Goal: Task Accomplishment & Management: Use online tool/utility

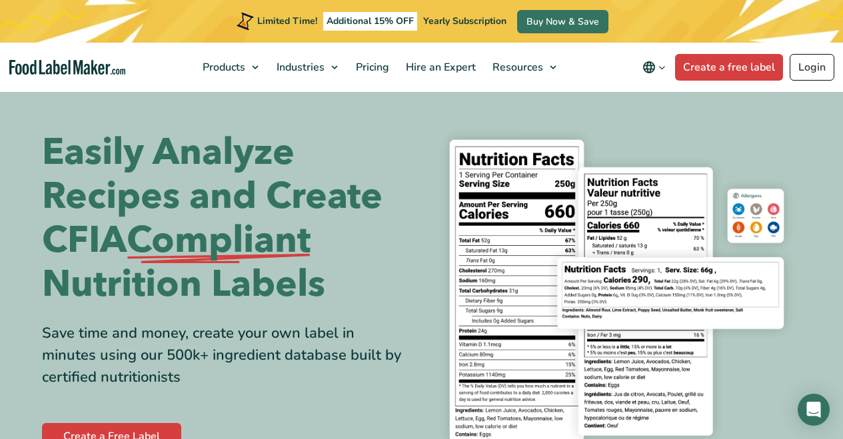
click at [817, 66] on link "Login" at bounding box center [812, 67] width 45 height 27
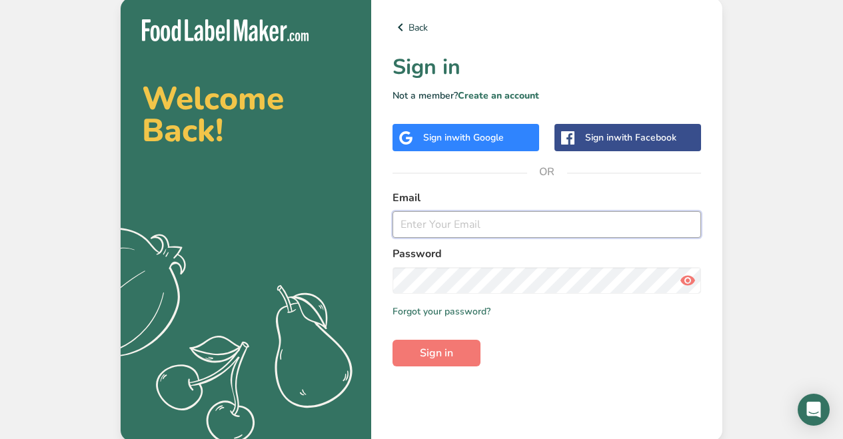
click at [470, 220] on input "email" at bounding box center [547, 224] width 309 height 27
type input "genboexcelsior@gmail.com"
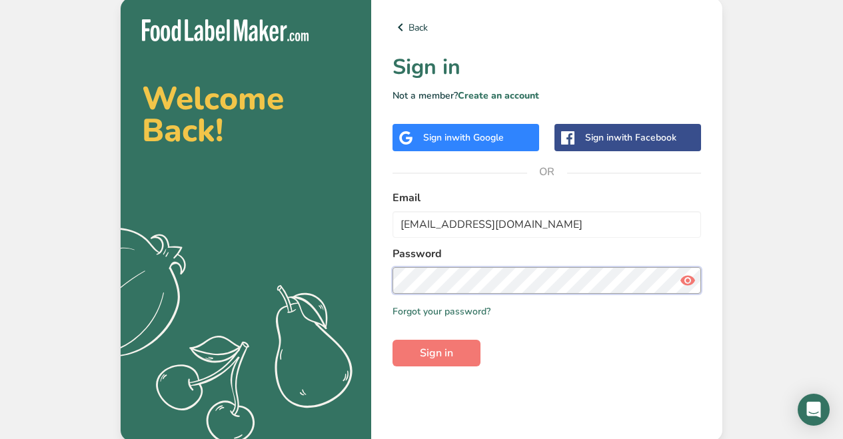
click at [437, 353] on button "Sign in" at bounding box center [437, 353] width 88 height 27
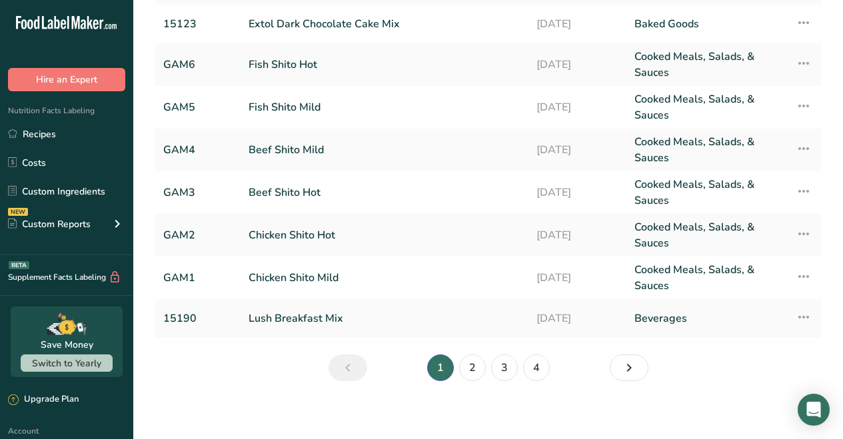
scroll to position [207, 0]
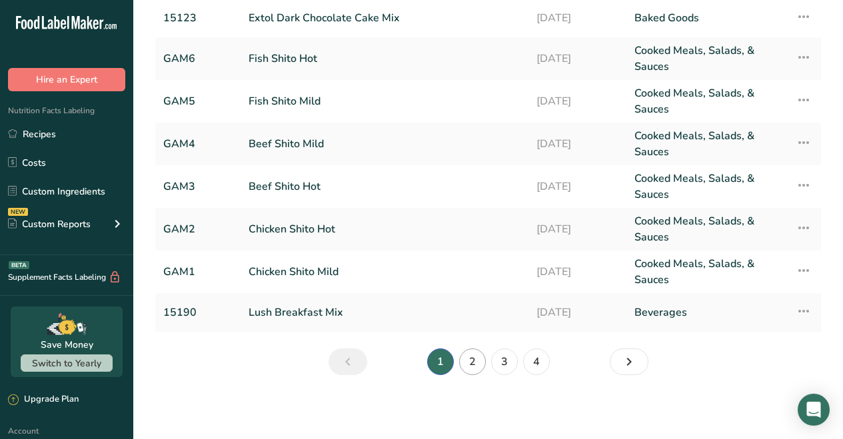
click at [469, 357] on link "2" at bounding box center [472, 362] width 27 height 27
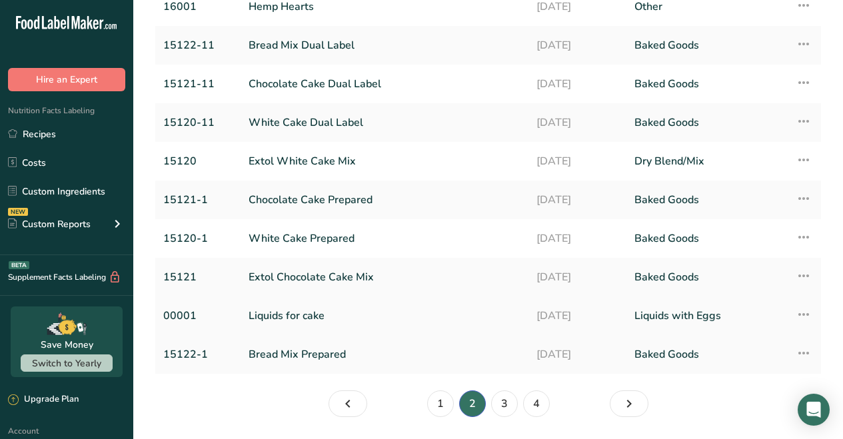
scroll to position [165, 0]
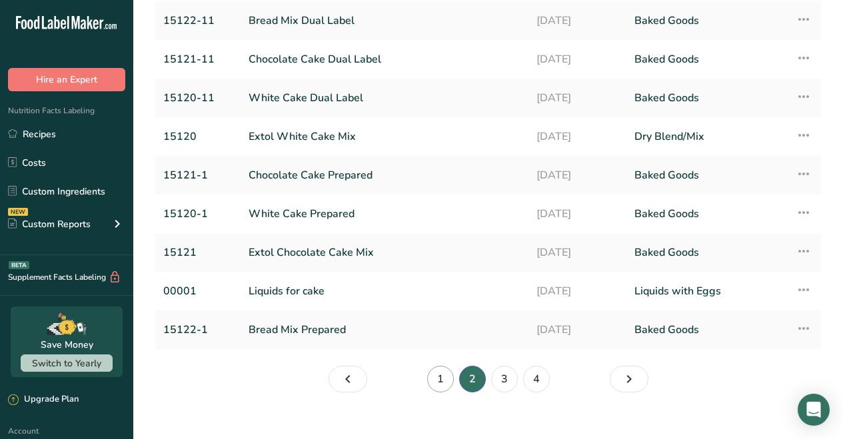
click at [437, 375] on link "1" at bounding box center [440, 379] width 27 height 27
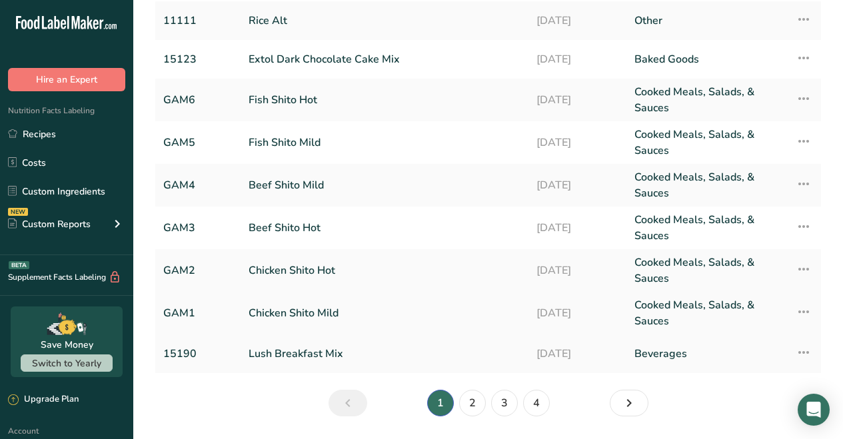
scroll to position [141, 0]
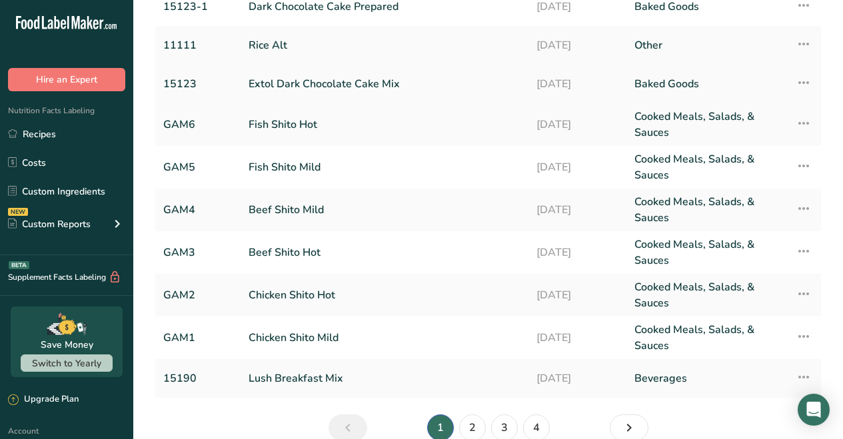
click at [320, 86] on link "Extol Dark Chocolate Cake Mix" at bounding box center [385, 84] width 272 height 28
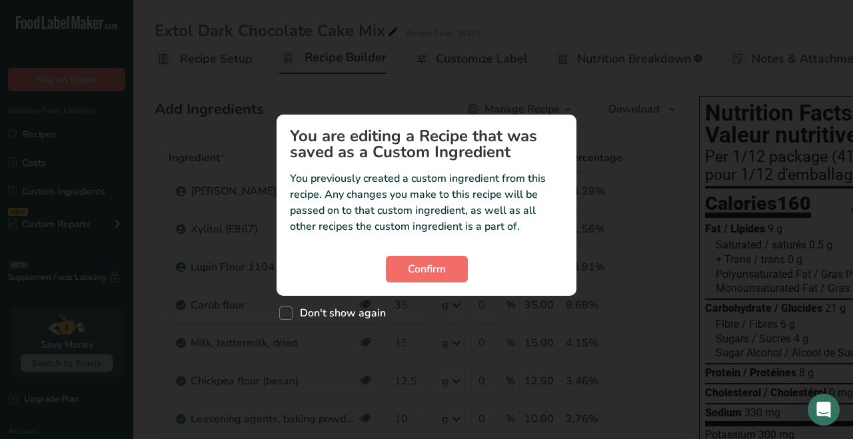
click at [431, 271] on span "Confirm" at bounding box center [427, 269] width 38 height 16
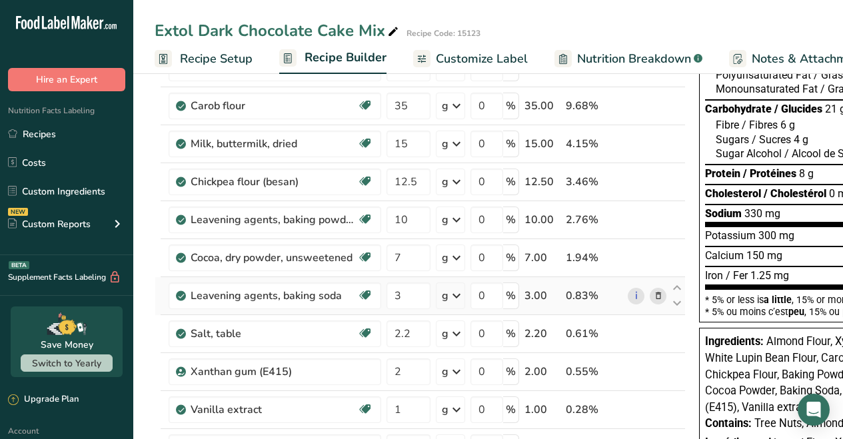
scroll to position [289, 0]
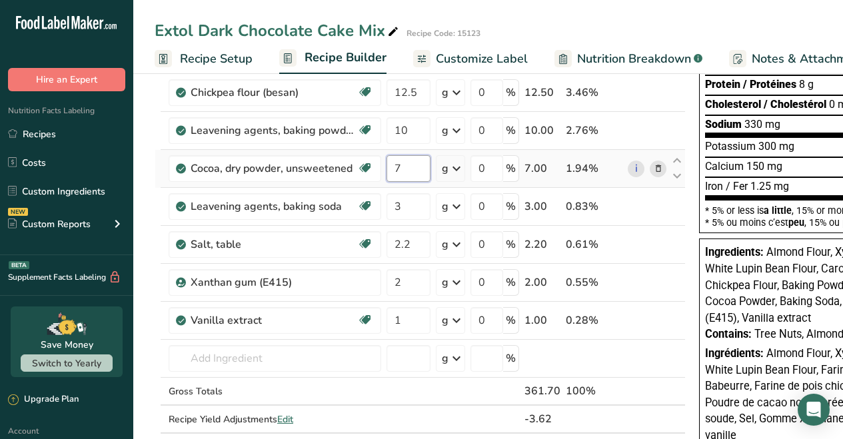
drag, startPoint x: 405, startPoint y: 168, endPoint x: 389, endPoint y: 169, distance: 16.0
click at [389, 169] on input "7" at bounding box center [409, 168] width 44 height 27
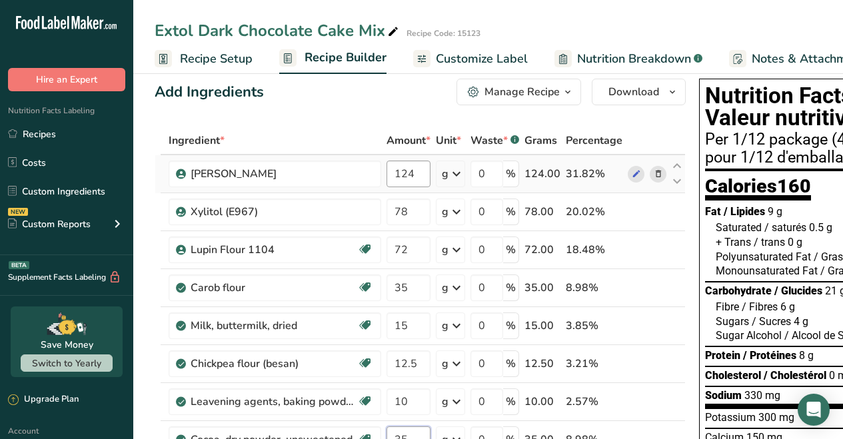
scroll to position [15, 0]
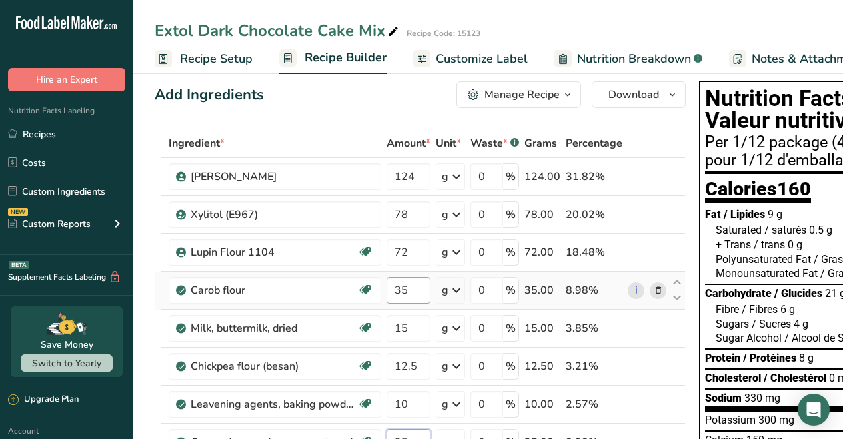
type input "35"
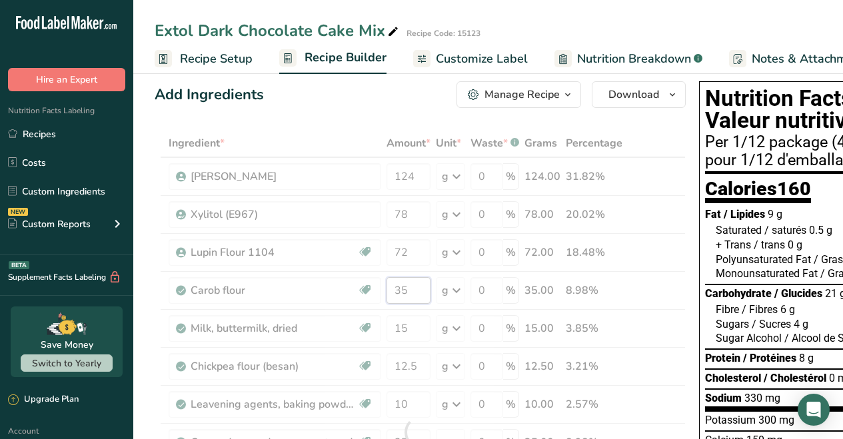
click at [420, 291] on div "Ingredient * Amount * Unit * Waste * .a-a{fill:#347362;}.b-a{fill:#fff;} Grams …" at bounding box center [420, 432] width 531 height 606
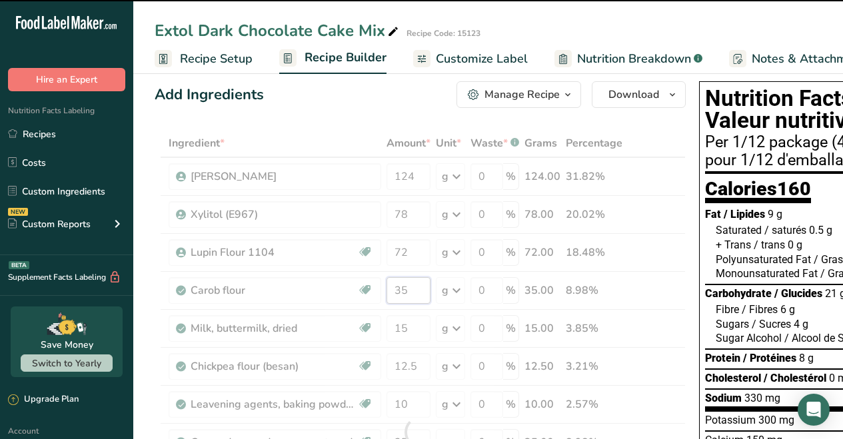
type input "3"
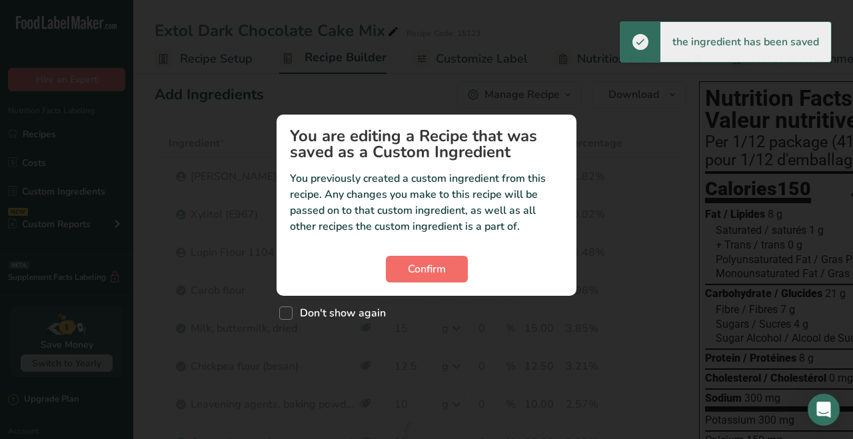
click at [429, 272] on span "Confirm" at bounding box center [427, 269] width 38 height 16
click at [431, 269] on span "Confirm" at bounding box center [427, 269] width 38 height 16
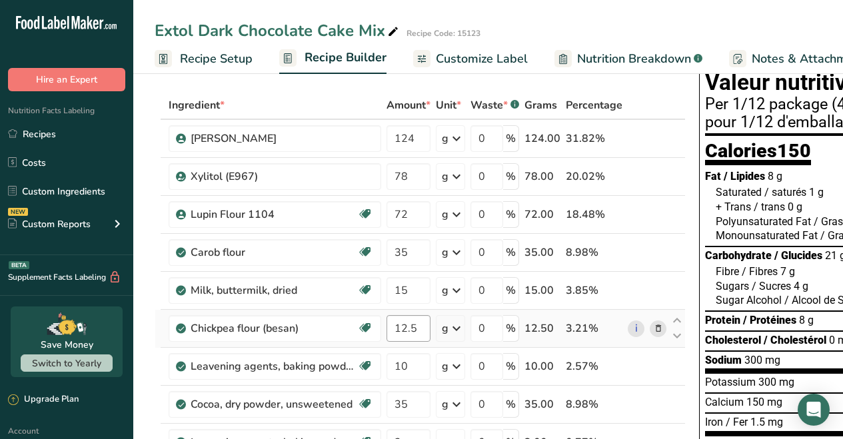
scroll to position [0, 0]
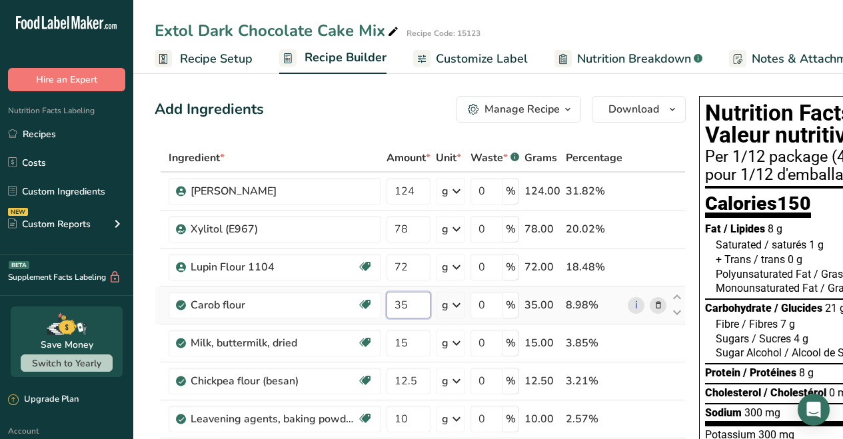
click at [411, 305] on input "35" at bounding box center [409, 305] width 44 height 27
type input "3"
type input "0"
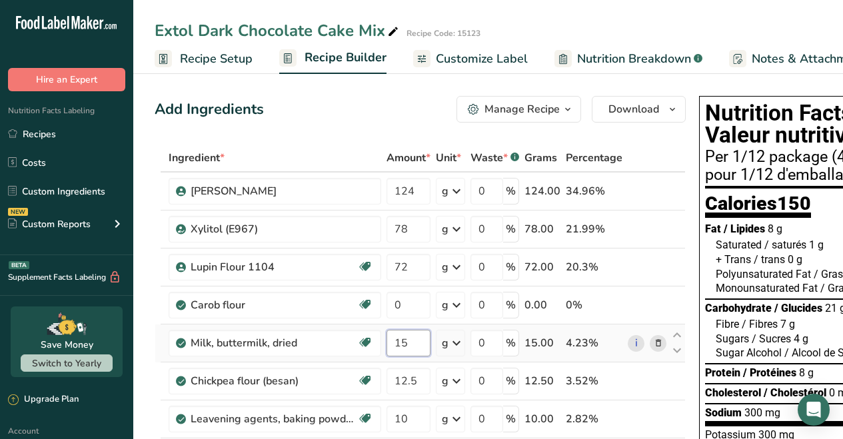
click at [415, 341] on div "Ingredient * Amount * Unit * Waste * .a-a{fill:#347362;}.b-a{fill:#fff;} Grams …" at bounding box center [420, 447] width 531 height 606
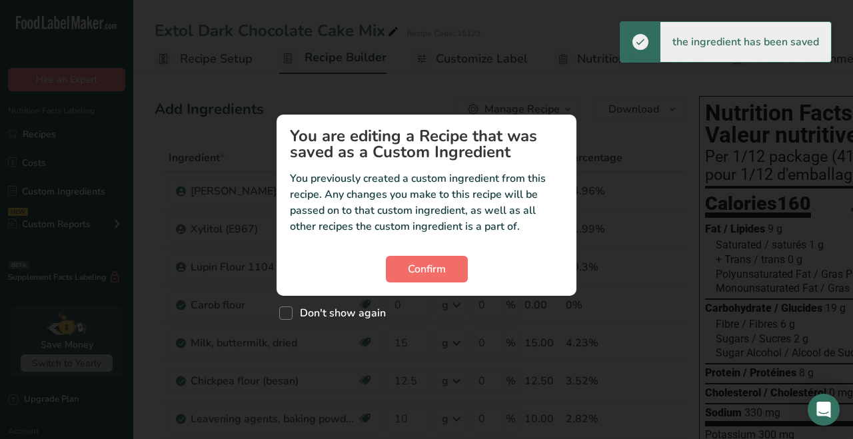
click at [417, 267] on span "Confirm" at bounding box center [427, 269] width 38 height 16
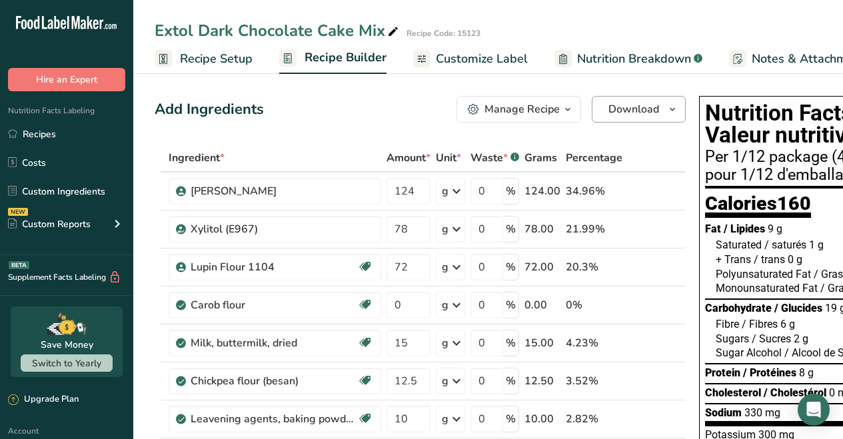
click at [658, 109] on button "Download" at bounding box center [639, 109] width 94 height 27
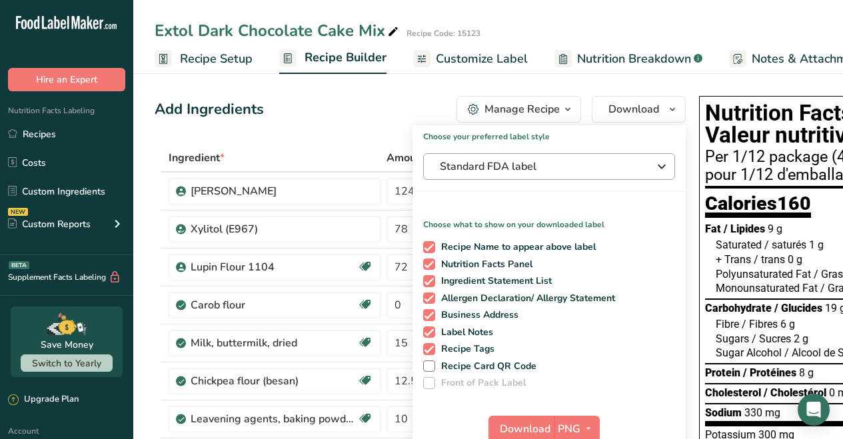
click at [578, 165] on span "Standard FDA label" at bounding box center [540, 167] width 200 height 16
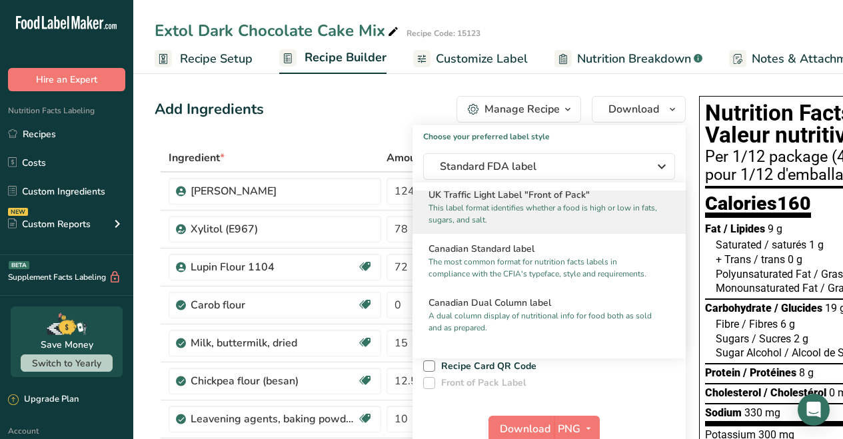
scroll to position [489, 0]
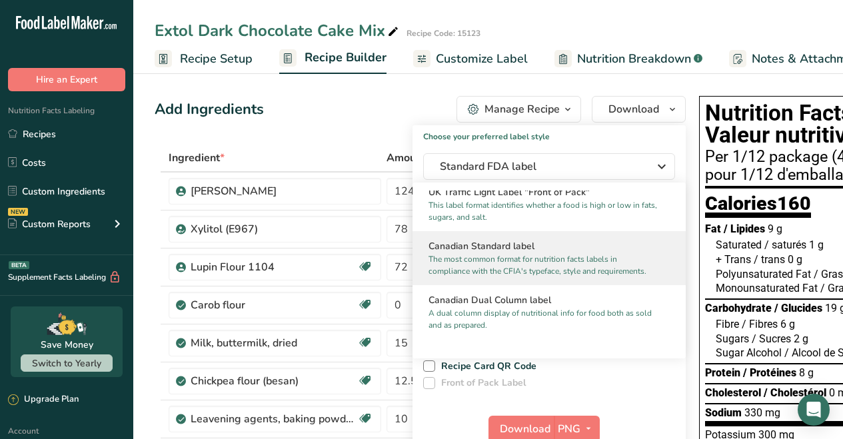
click at [497, 267] on p "The most common format for nutrition facts labels in compliance with the CFIA's…" at bounding box center [543, 265] width 229 height 24
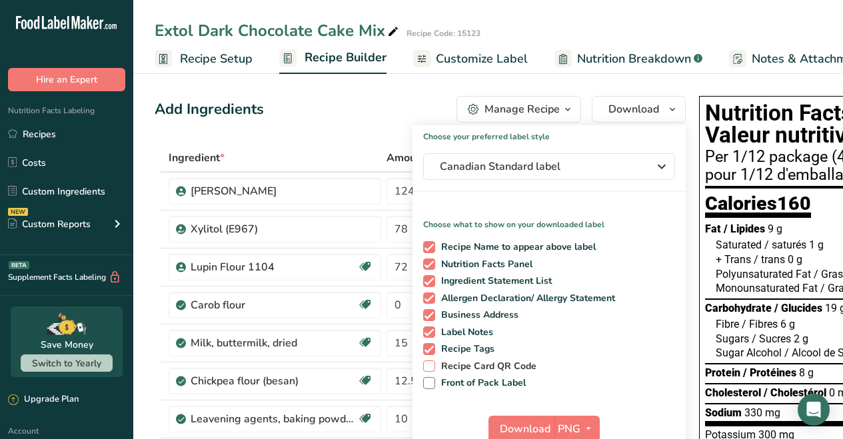
click at [453, 366] on span "Recipe Card QR Code" at bounding box center [486, 367] width 102 height 12
click at [432, 366] on input "Recipe Card QR Code" at bounding box center [427, 366] width 9 height 9
checkbox input "true"
click at [449, 378] on span "Front of Pack Label" at bounding box center [480, 383] width 91 height 12
click at [432, 379] on input "Front of Pack Label" at bounding box center [427, 383] width 9 height 9
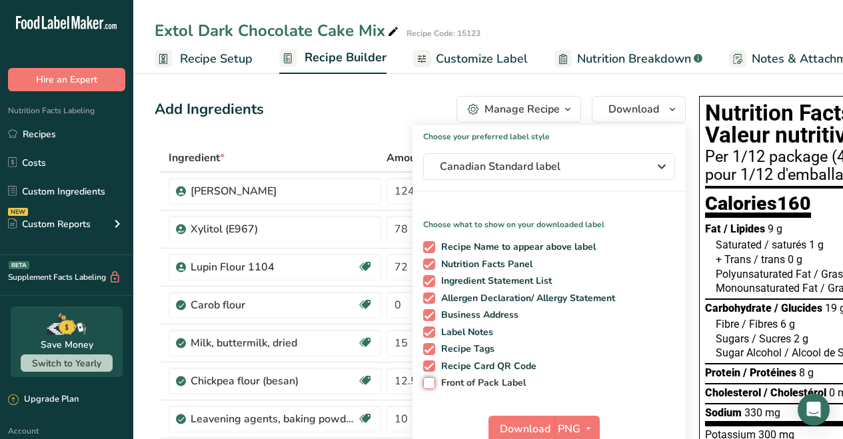
checkbox input "true"
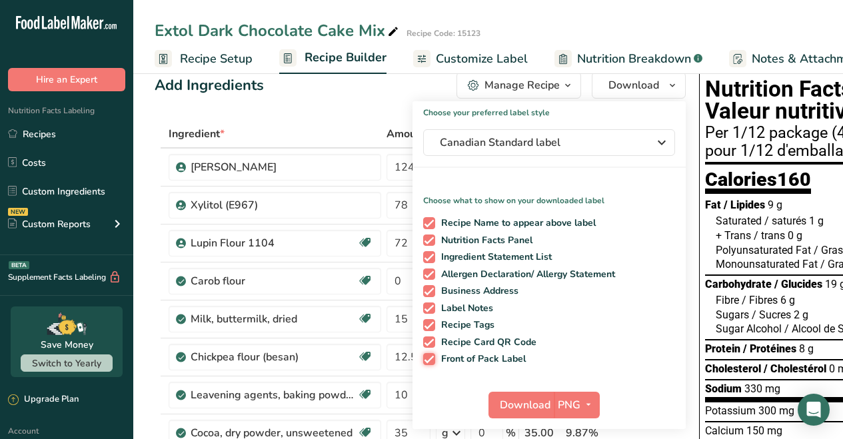
scroll to position [104, 0]
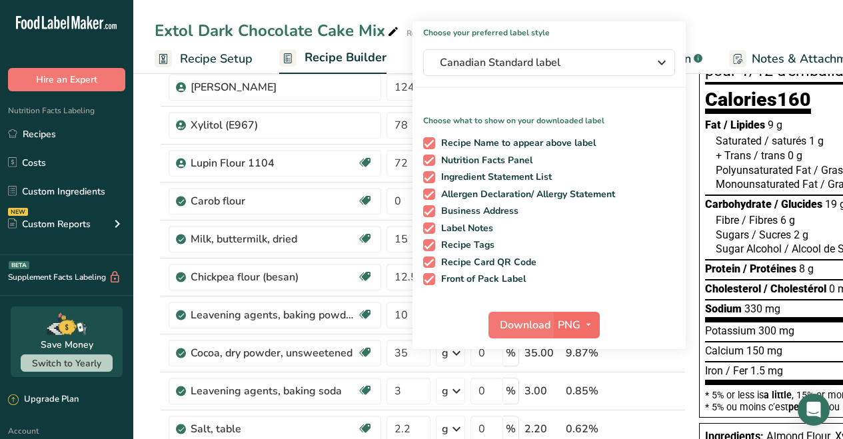
click at [587, 326] on icon "button" at bounding box center [588, 325] width 11 height 17
click at [574, 415] on link "PDF" at bounding box center [578, 418] width 43 height 22
click at [517, 321] on span "Download" at bounding box center [526, 325] width 51 height 16
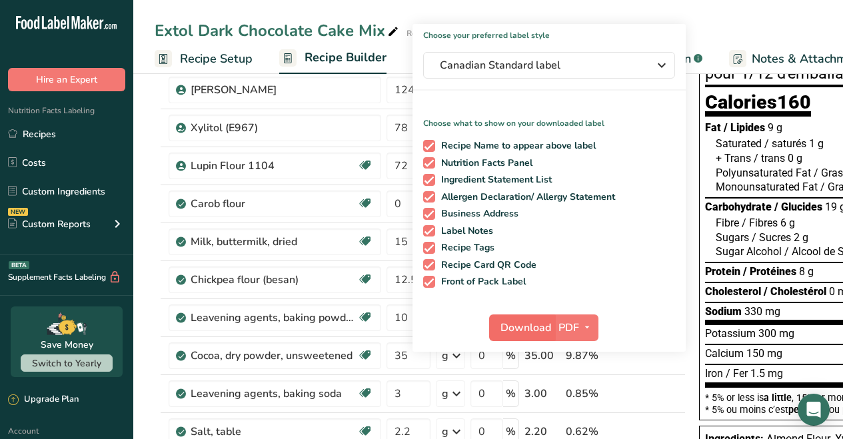
click at [518, 327] on span "Download" at bounding box center [526, 328] width 51 height 16
